Goal: Task Accomplishment & Management: Manage account settings

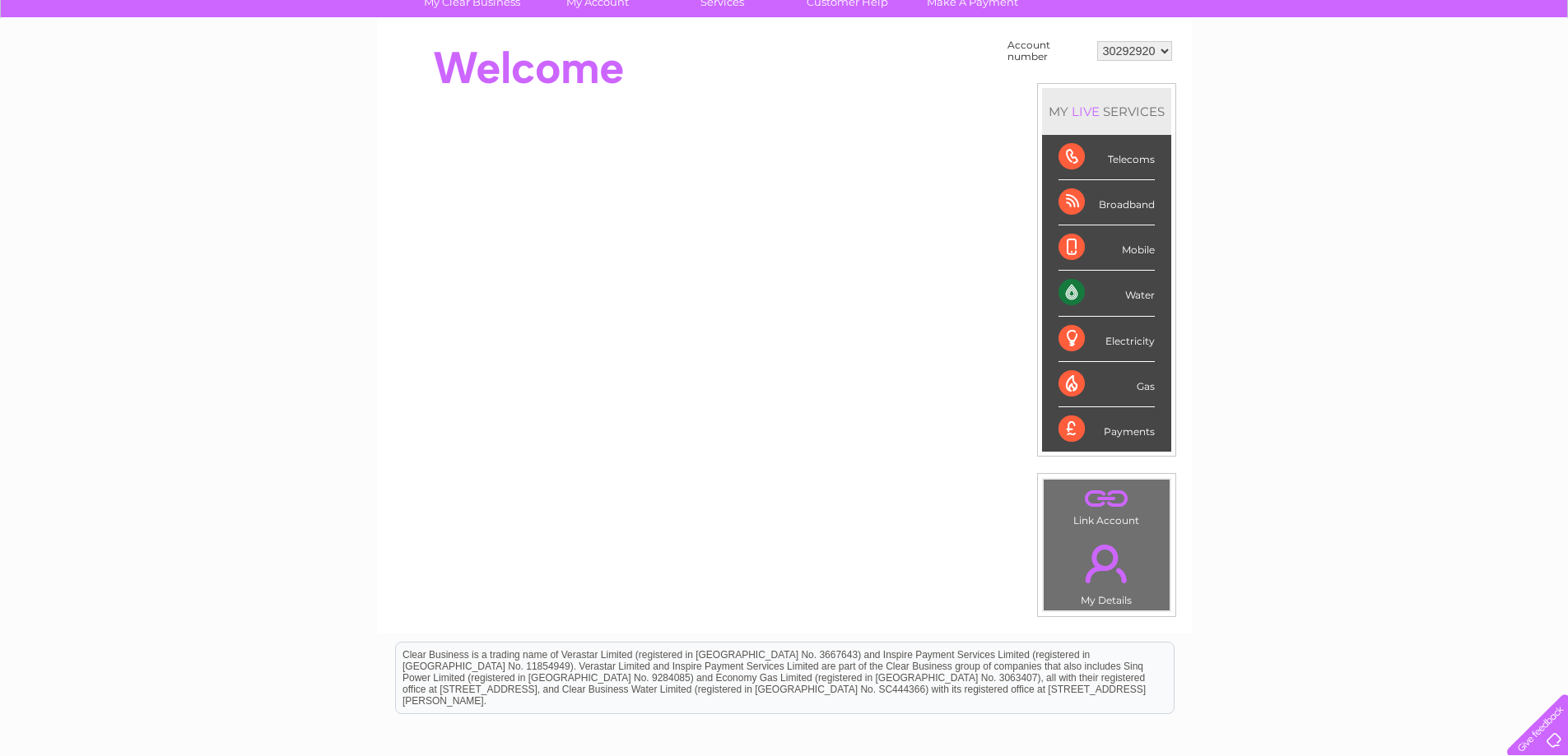
scroll to position [77, 0]
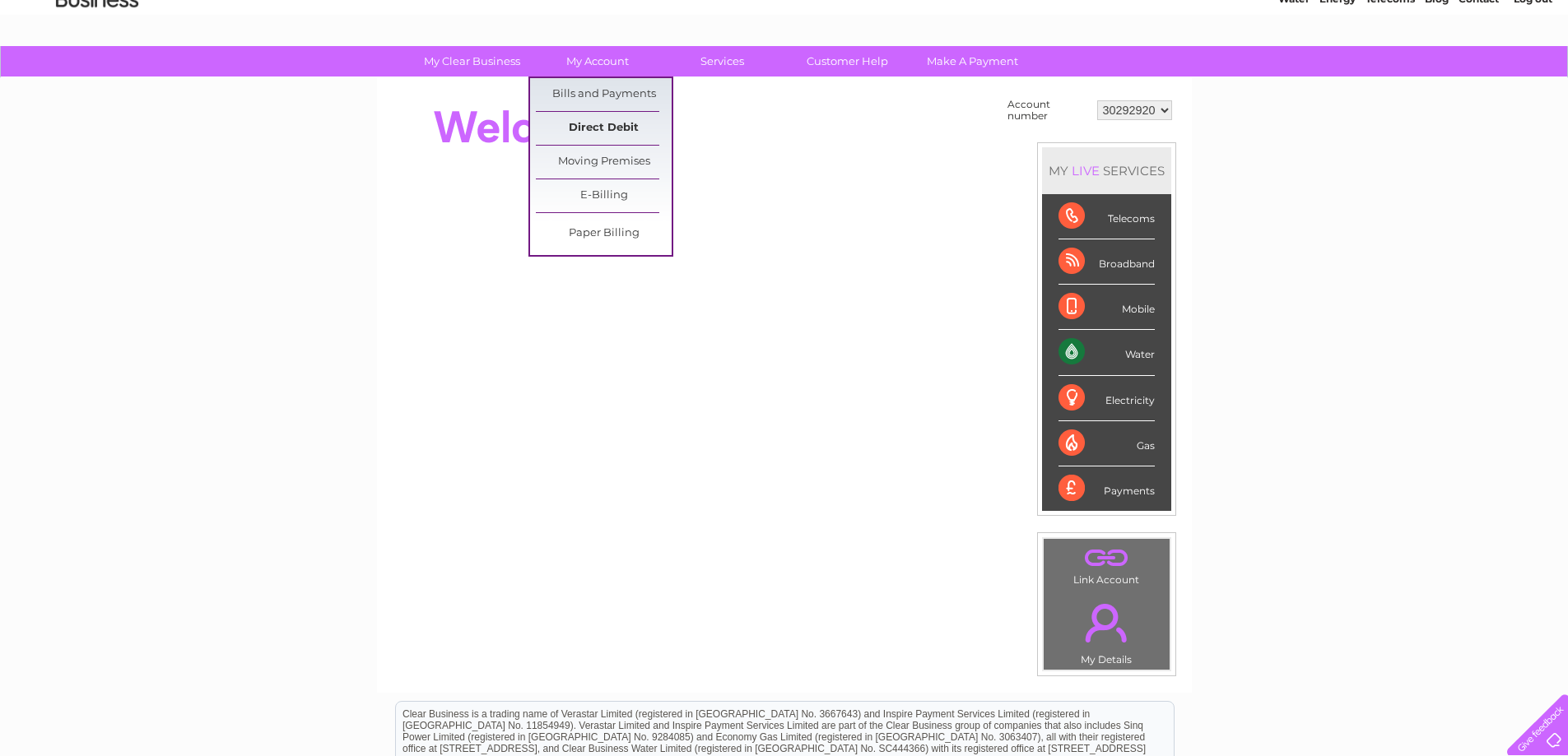
click at [612, 129] on link "Direct Debit" at bounding box center [604, 128] width 136 height 33
click at [604, 91] on link "Bills and Payments" at bounding box center [604, 94] width 136 height 33
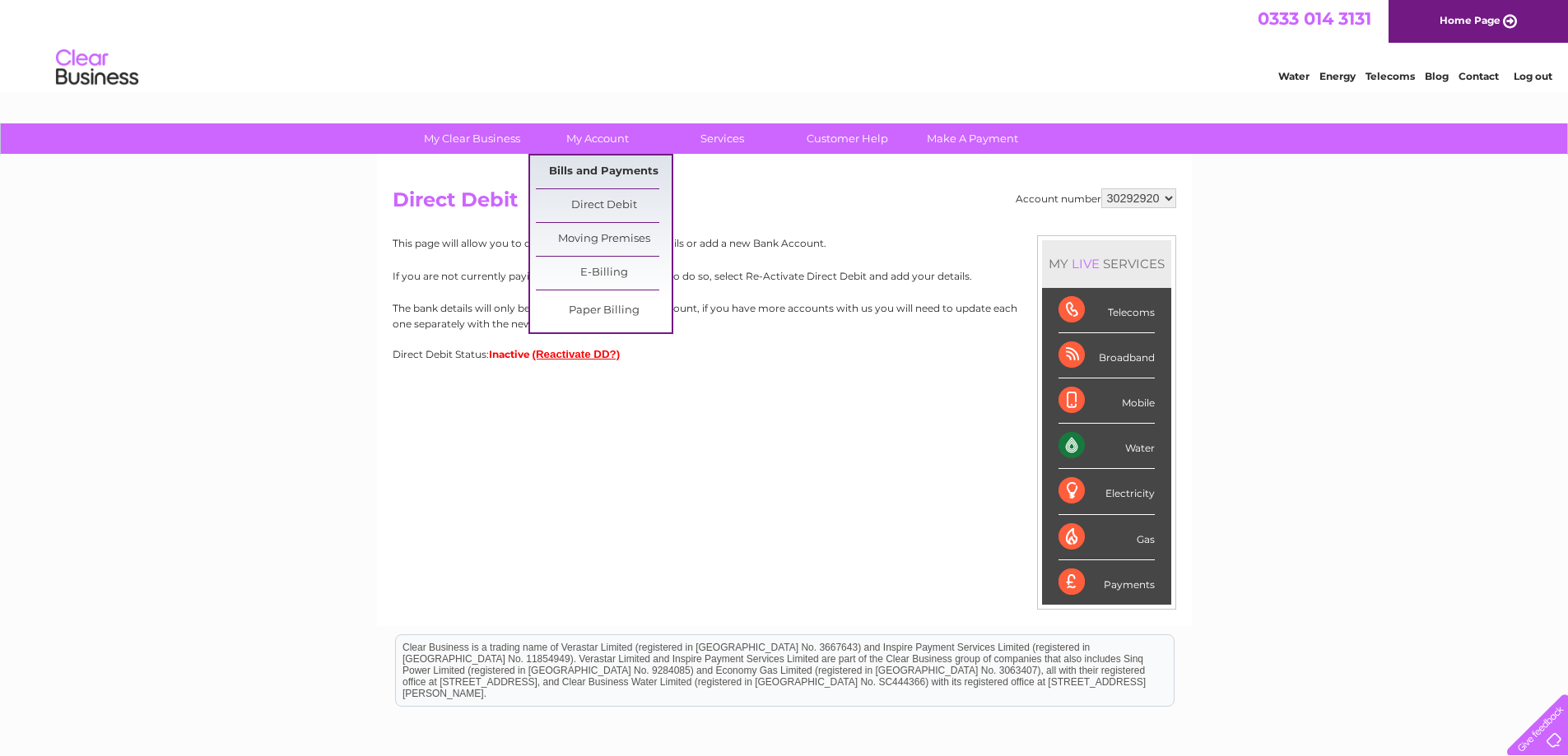
click at [600, 170] on link "Bills and Payments" at bounding box center [604, 172] width 136 height 33
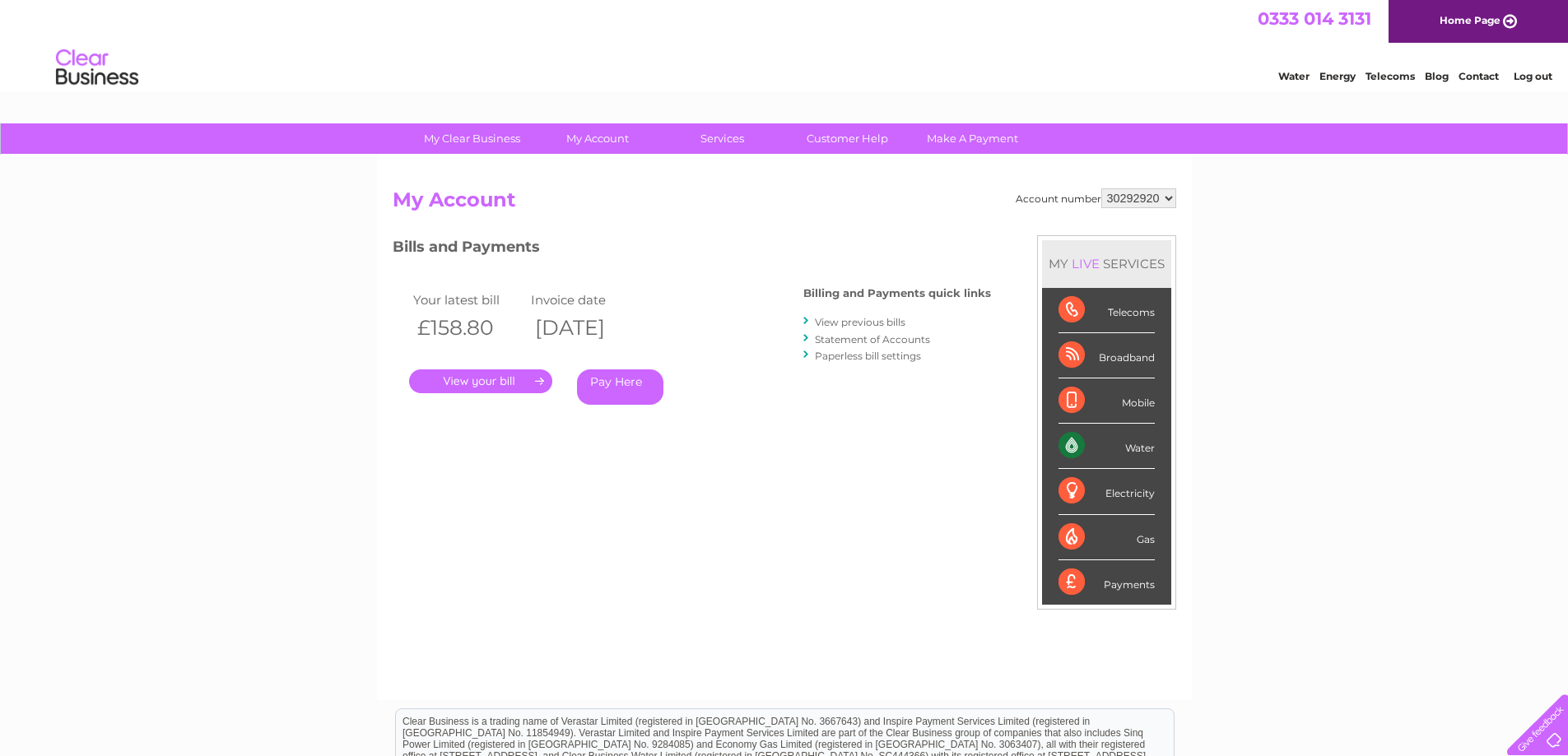
click at [864, 320] on link "View previous bills" at bounding box center [860, 322] width 90 height 12
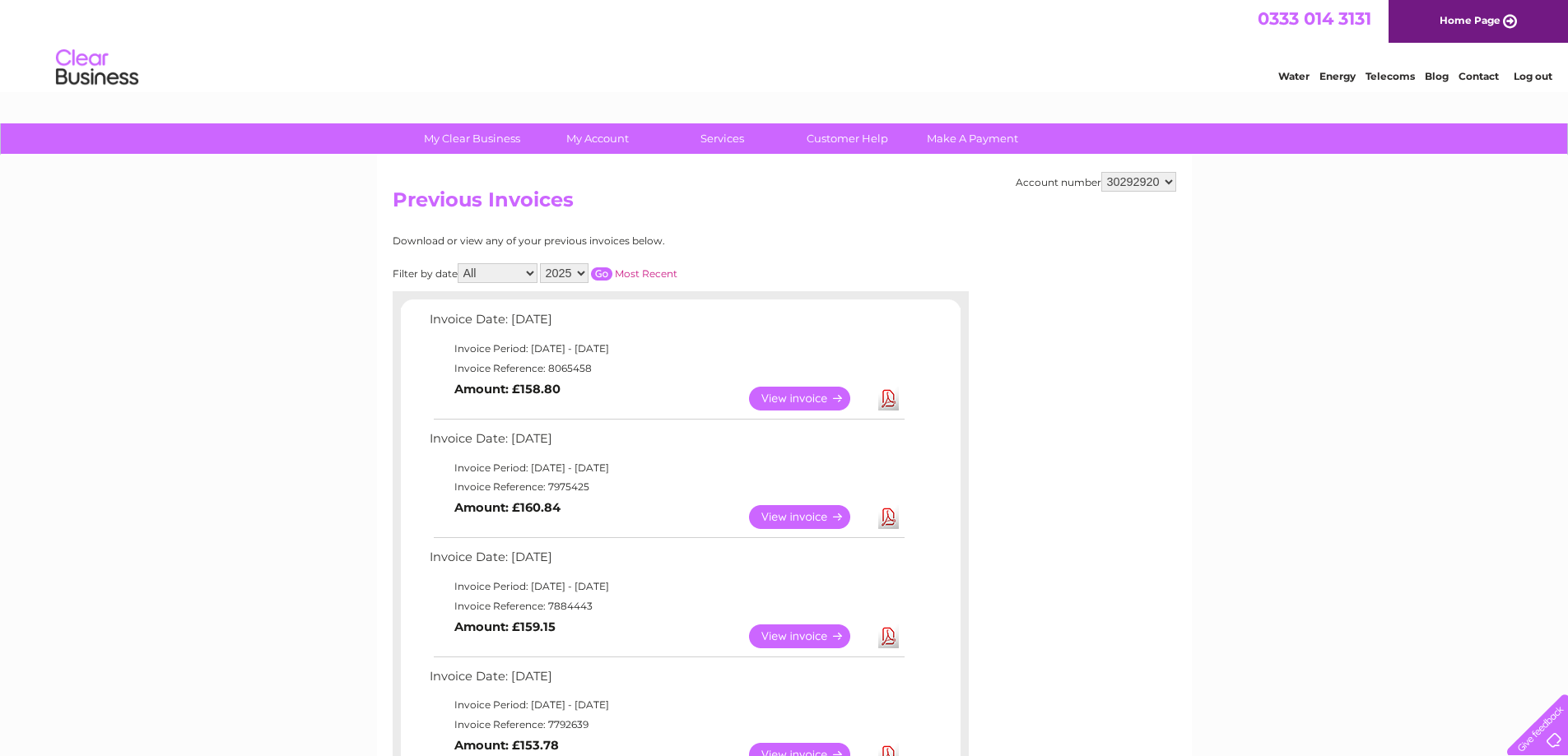
click at [581, 273] on select "2025 2024" at bounding box center [564, 273] width 49 height 20
select select "2024"
click at [542, 263] on select "2025 2024" at bounding box center [564, 273] width 49 height 20
click at [606, 272] on input "button" at bounding box center [601, 274] width 22 height 13
click at [603, 277] on input "button" at bounding box center [601, 274] width 22 height 13
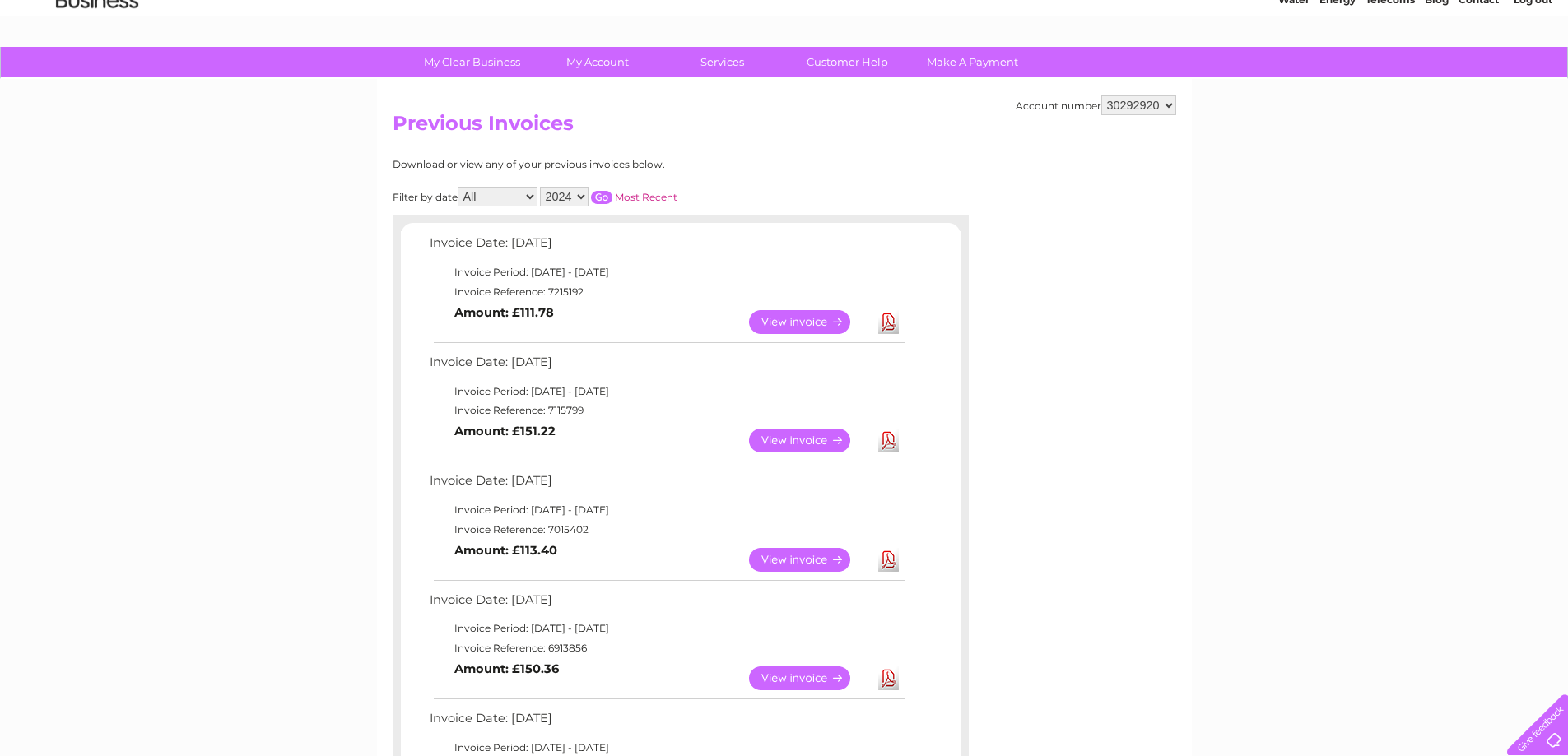
scroll to position [83, 0]
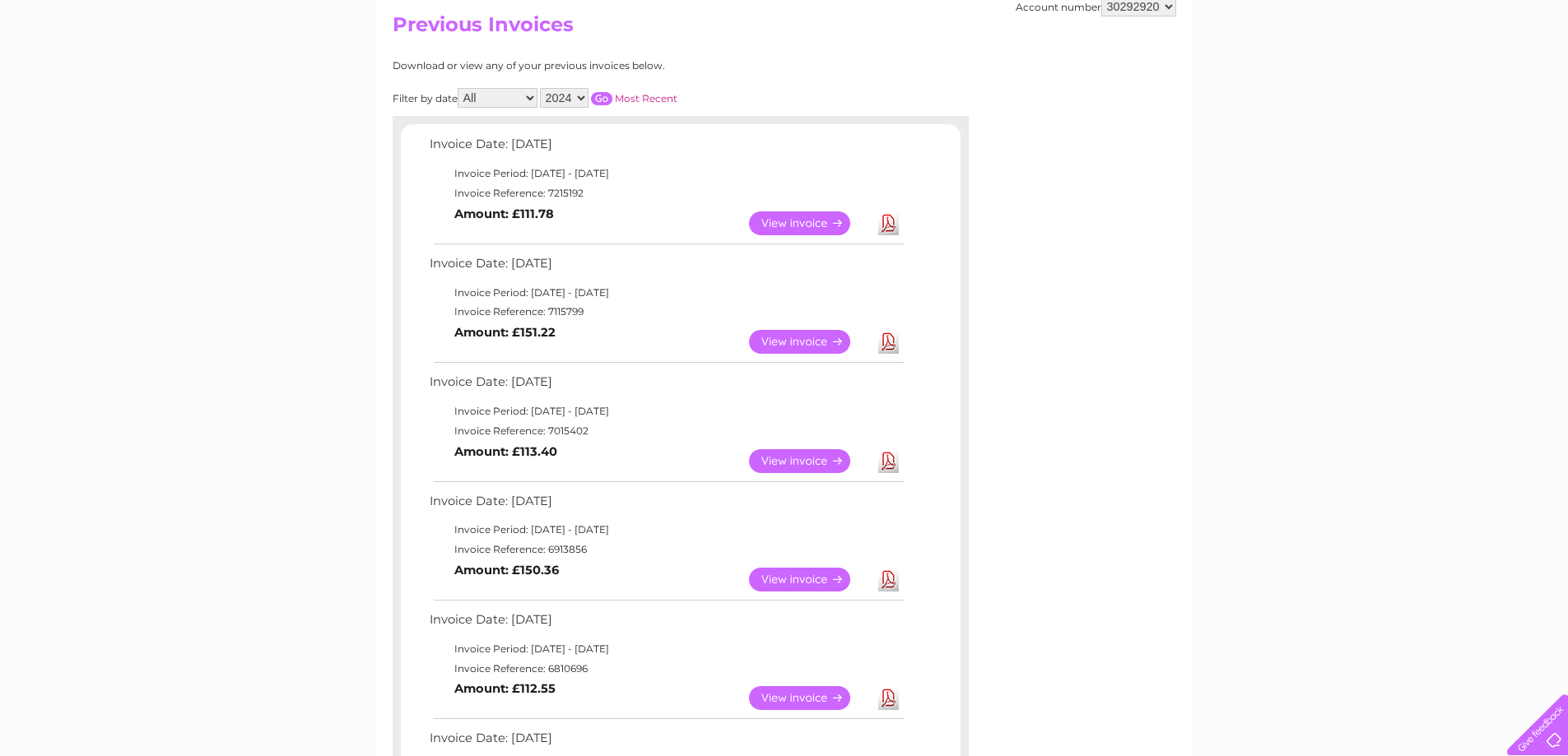
scroll to position [171, 0]
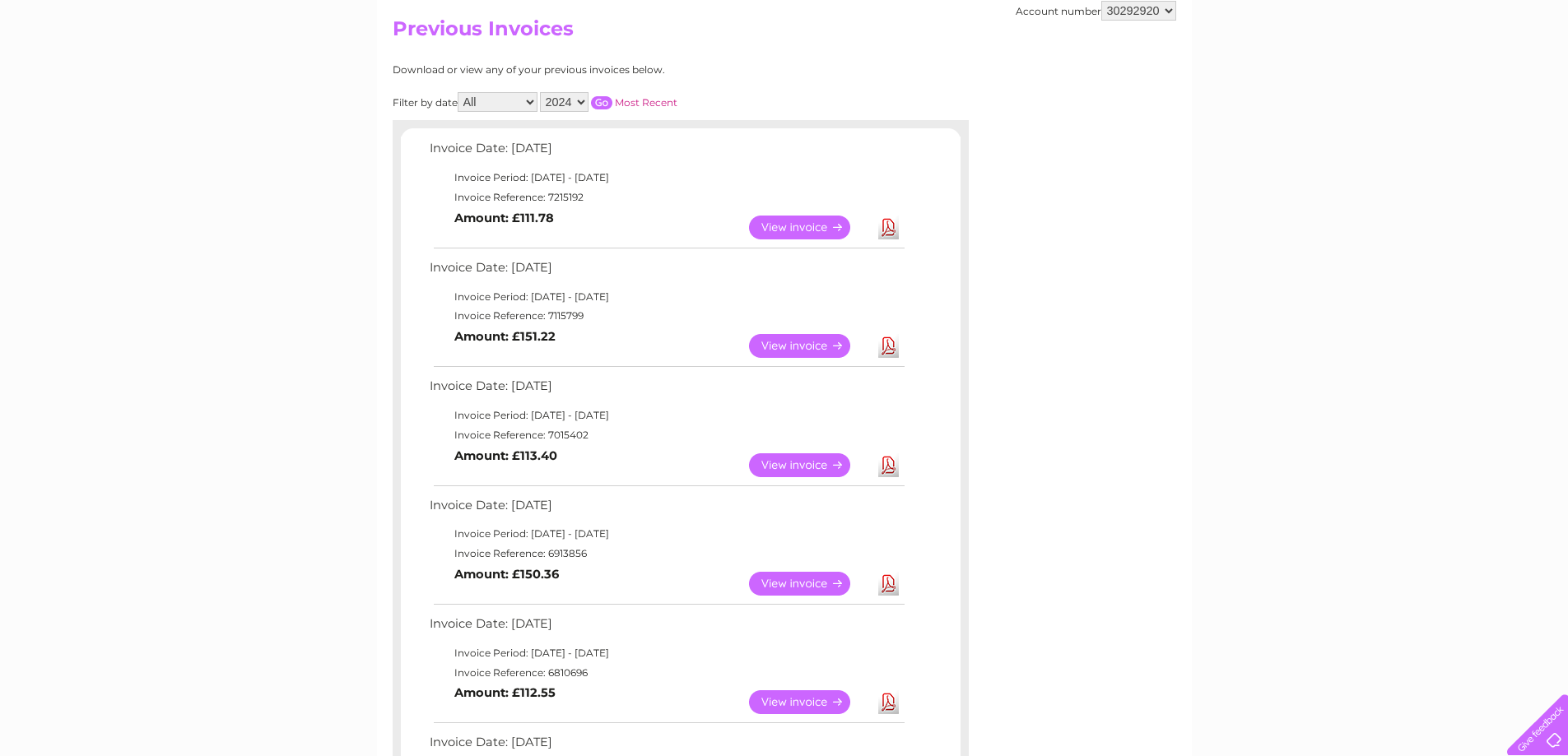
drag, startPoint x: 543, startPoint y: 320, endPoint x: 544, endPoint y: 423, distance: 103.0
drag, startPoint x: 544, startPoint y: 423, endPoint x: 1085, endPoint y: 393, distance: 541.8
click at [1085, 393] on div "Account number 30292920 Previous Invoices Download or view any of your previous…" at bounding box center [784, 753] width 815 height 1537
